Goal: Transaction & Acquisition: Purchase product/service

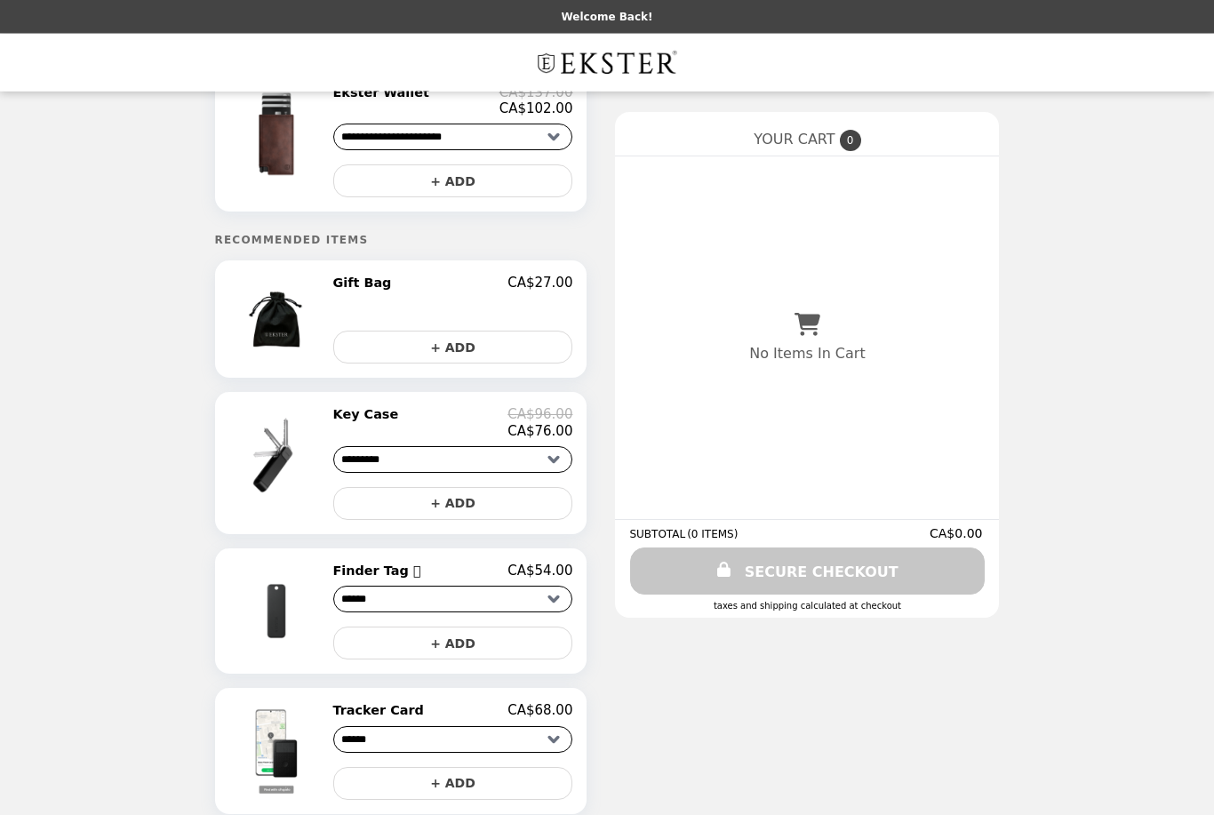
scroll to position [68, 0]
click at [532, 460] on select "**********" at bounding box center [453, 459] width 240 height 27
click at [306, 442] on img at bounding box center [279, 456] width 104 height 100
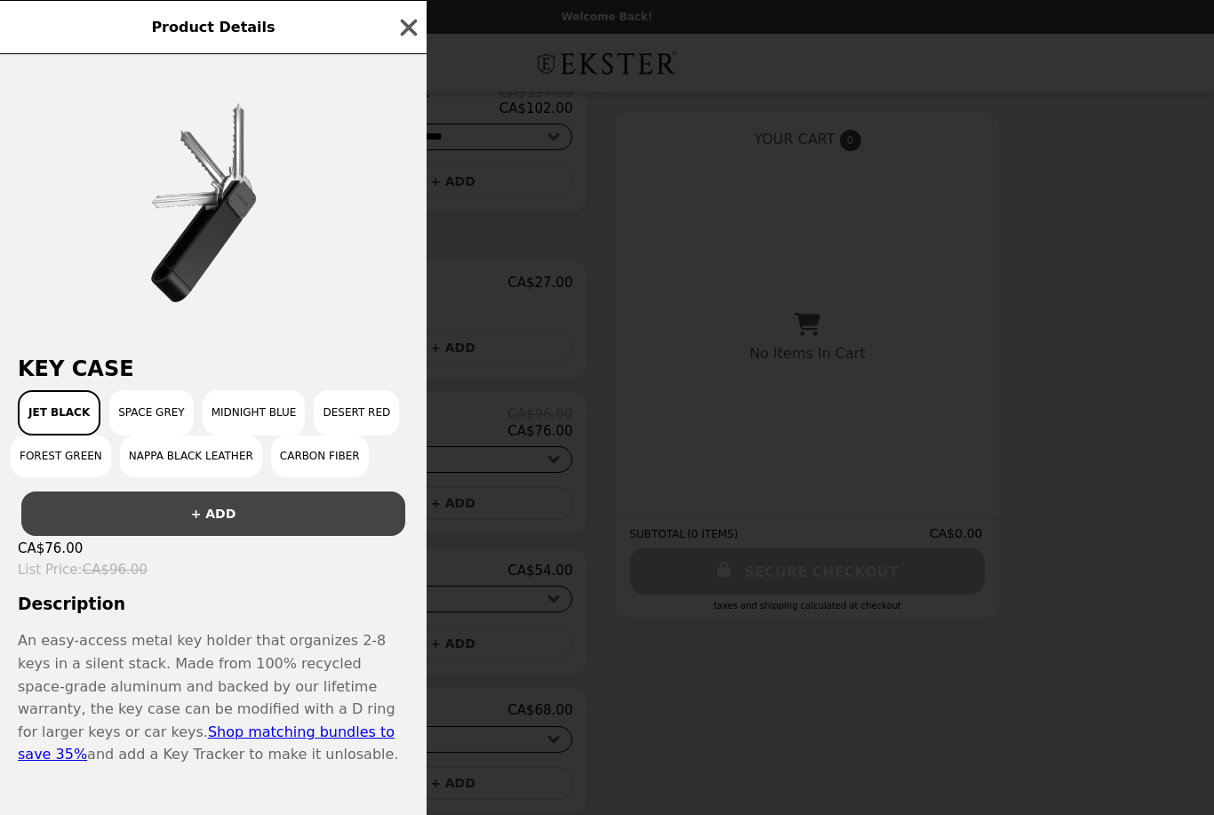
click at [168, 430] on button "Space Grey" at bounding box center [151, 412] width 84 height 45
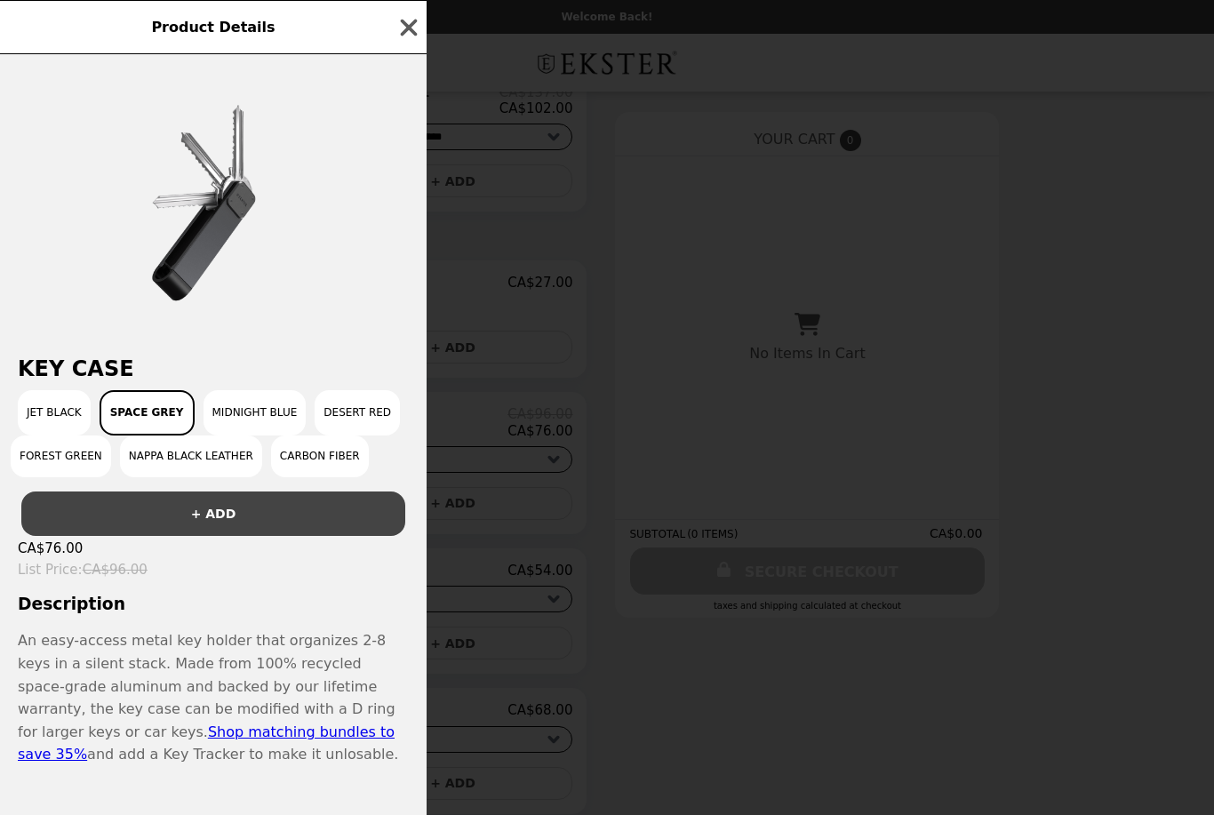
click at [223, 420] on button "Midnight Blue" at bounding box center [254, 412] width 103 height 45
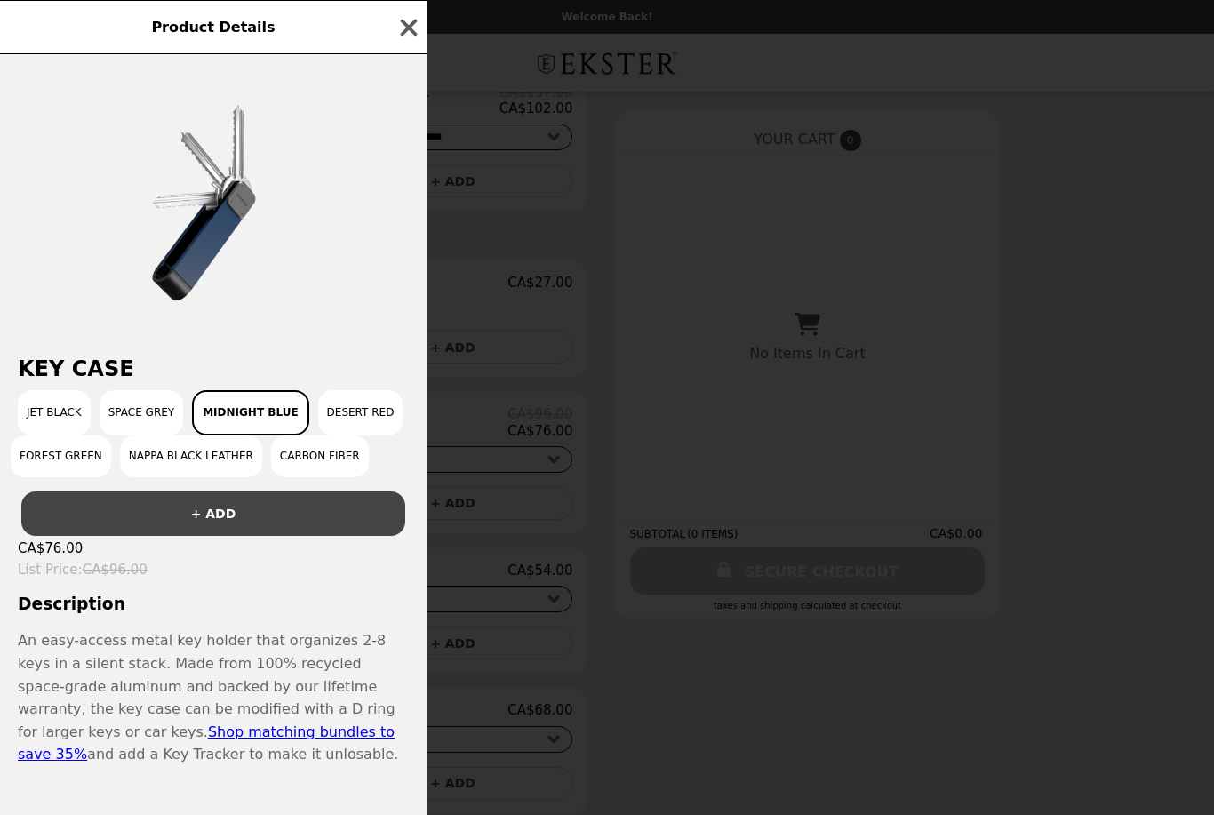
click at [339, 423] on button "Desert Red" at bounding box center [360, 412] width 85 height 45
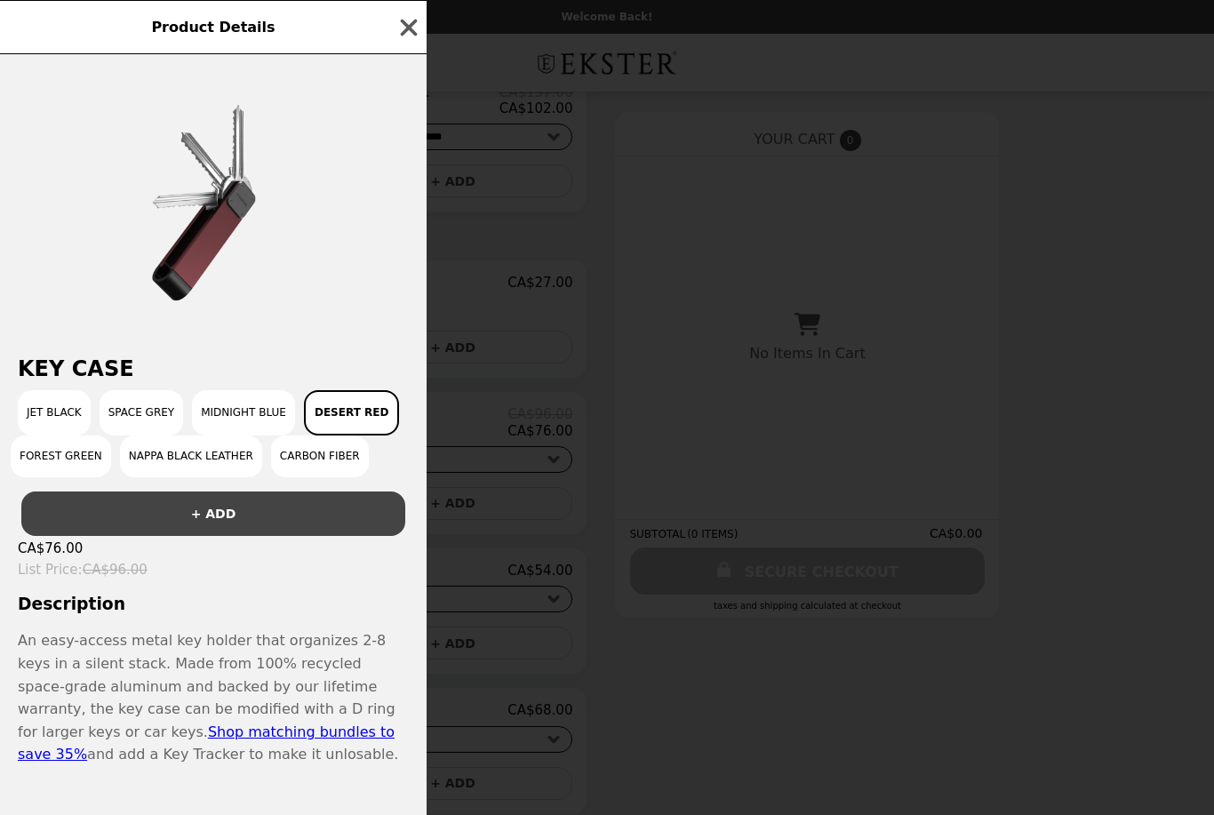
click at [323, 472] on button "Carbon Fiber" at bounding box center [320, 456] width 98 height 42
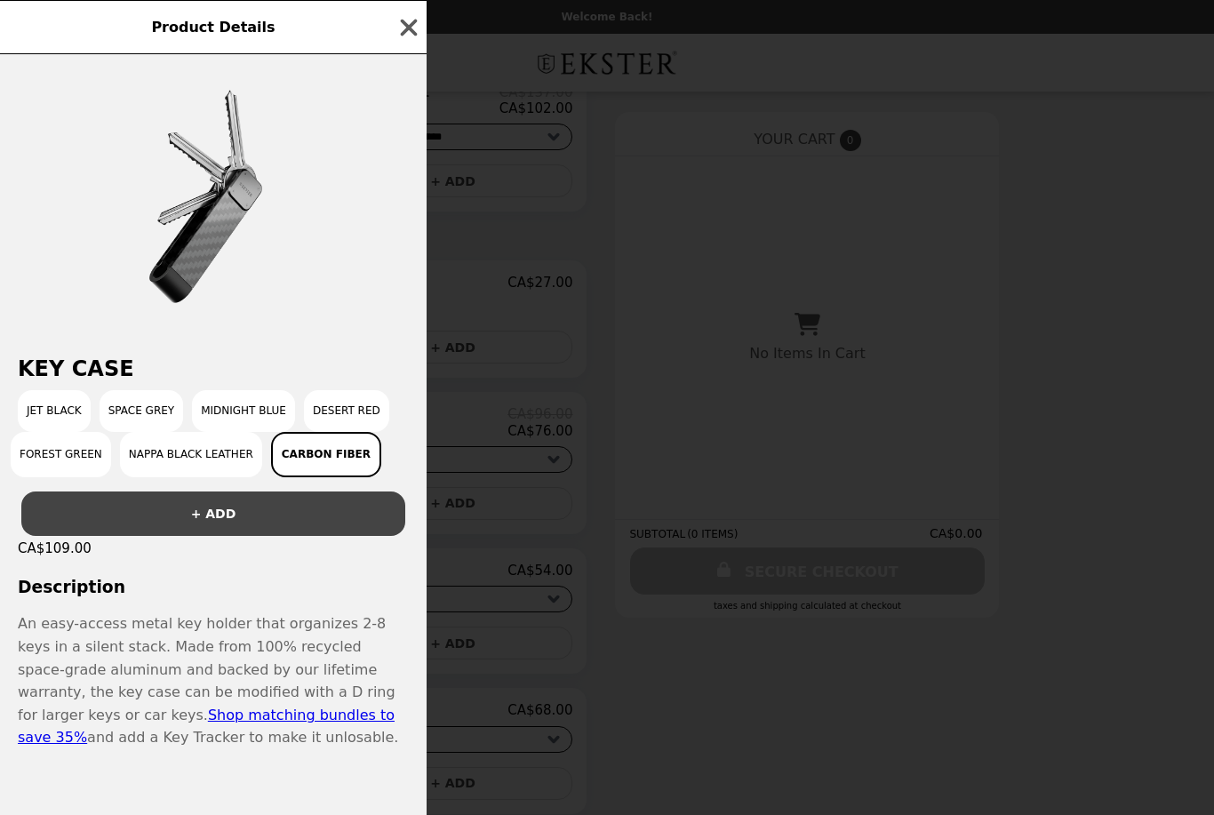
click at [230, 477] on button "Nappa Black Leather" at bounding box center [191, 454] width 142 height 45
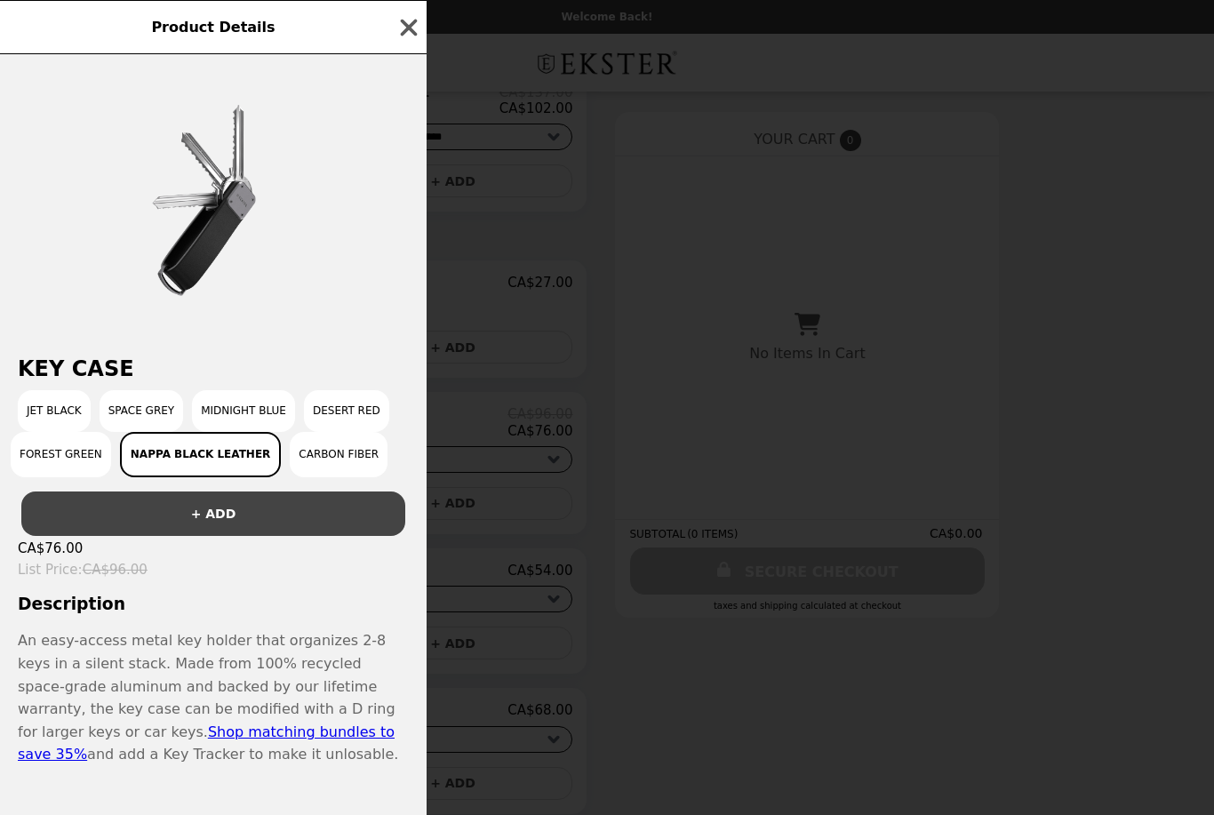
click at [74, 477] on button "Forest Green" at bounding box center [61, 454] width 100 height 45
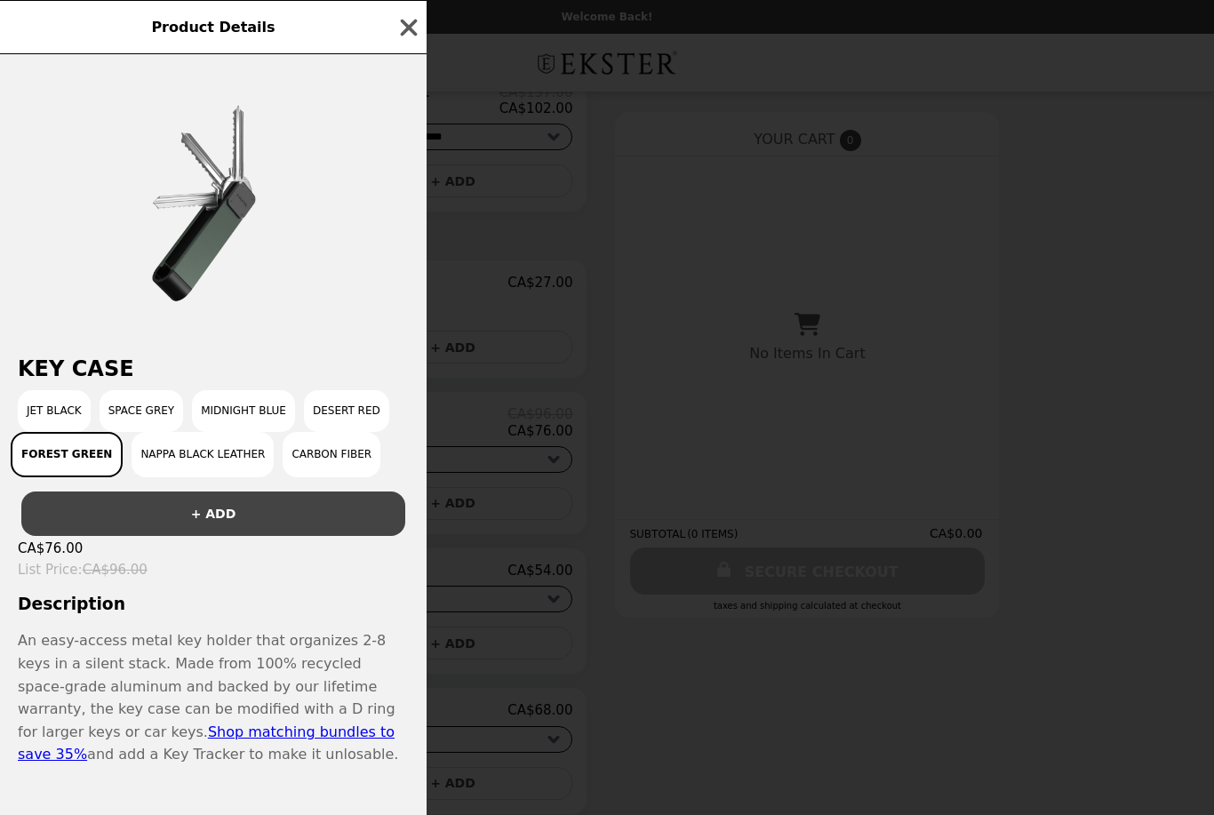
click at [396, 39] on icon "button" at bounding box center [408, 27] width 27 height 27
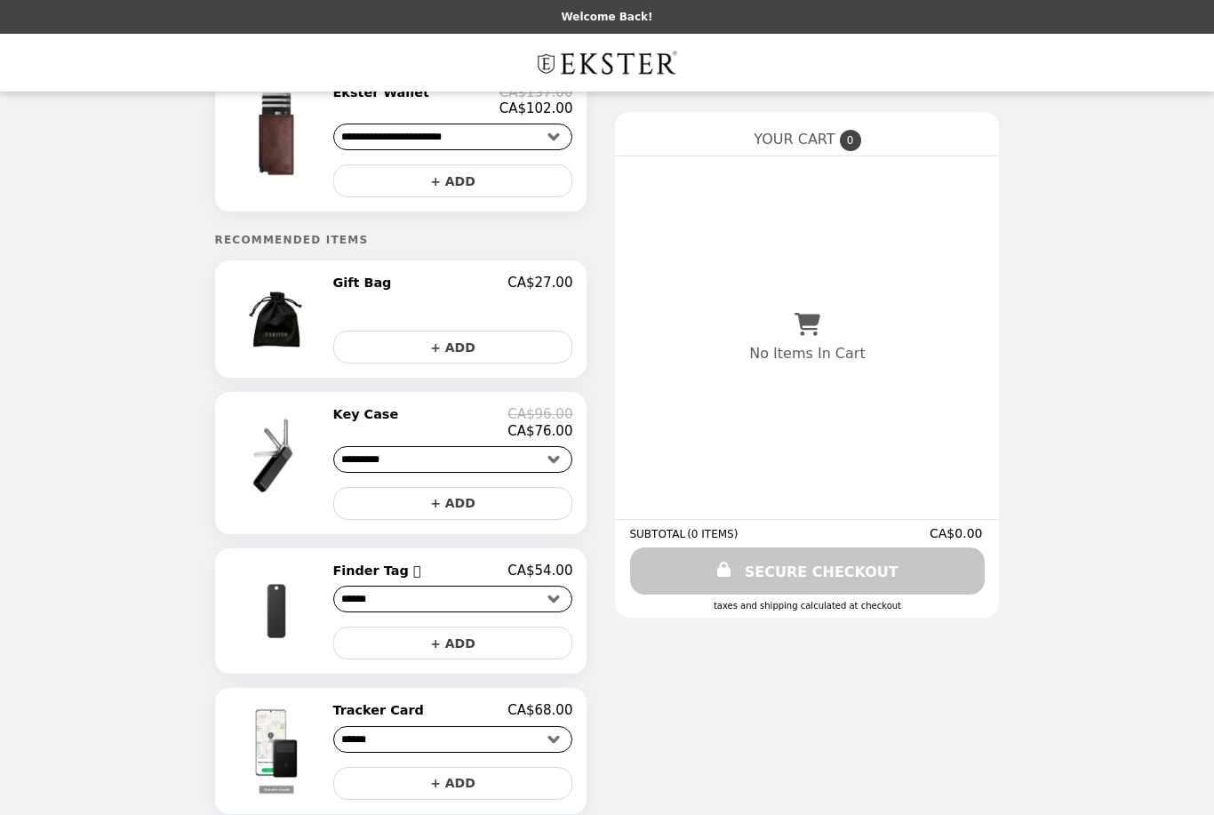
scroll to position [0, 0]
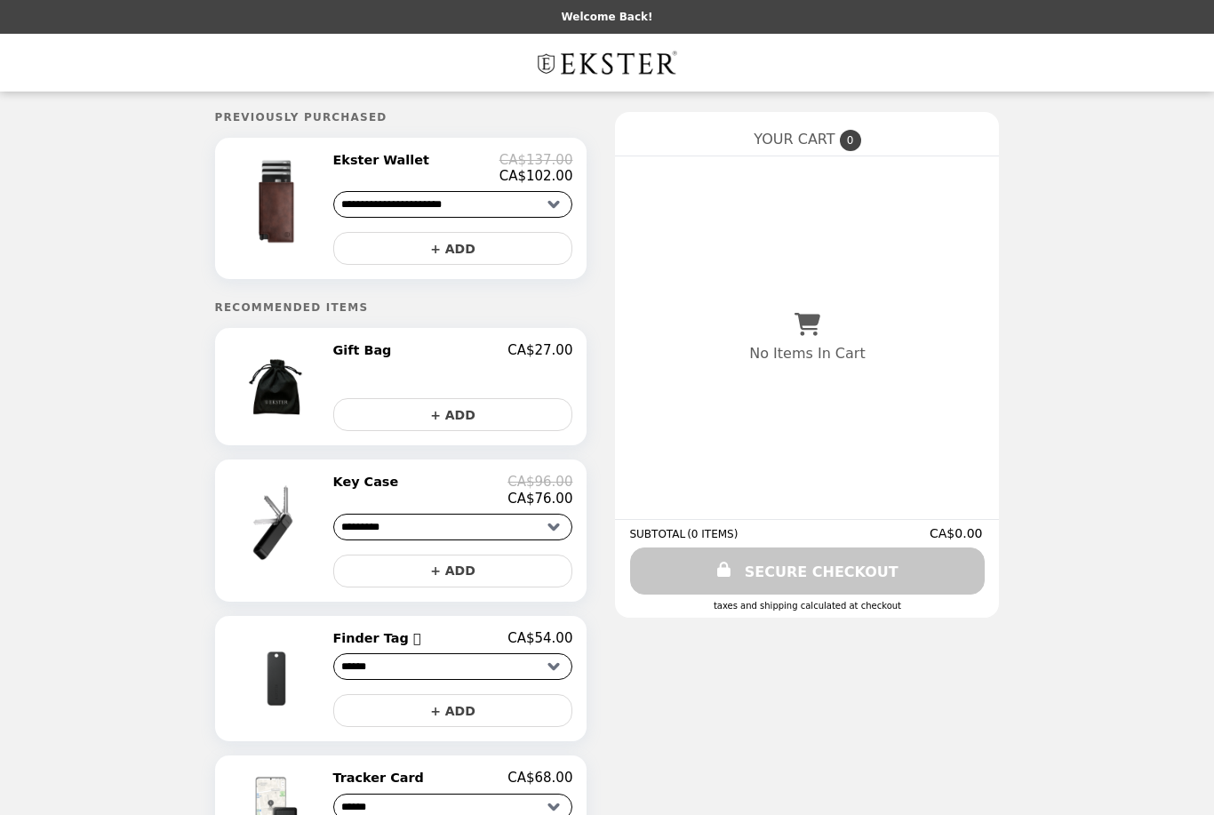
click at [631, 68] on img "Main" at bounding box center [606, 62] width 149 height 36
